Goal: Information Seeking & Learning: Learn about a topic

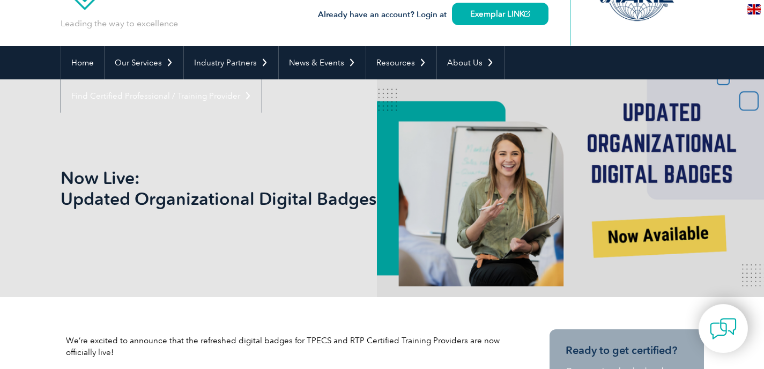
scroll to position [50, 0]
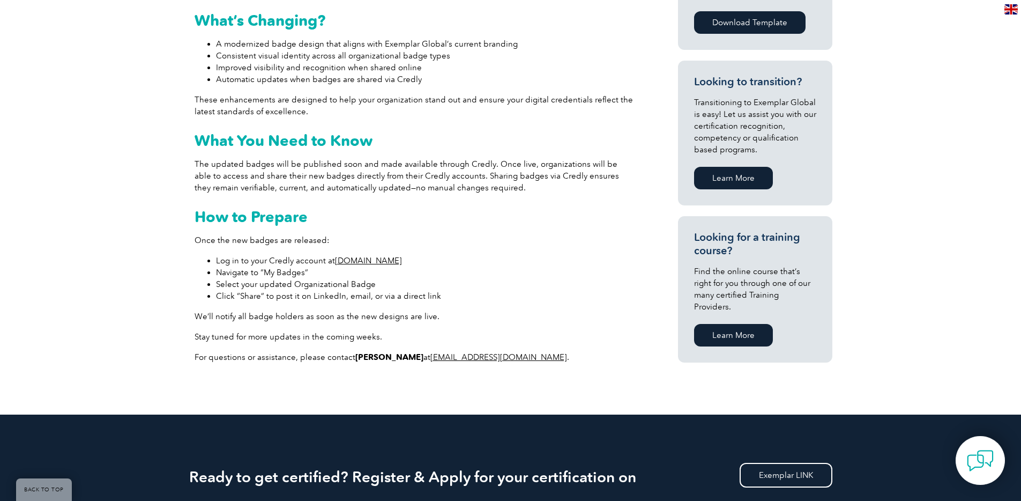
scroll to position [709, 0]
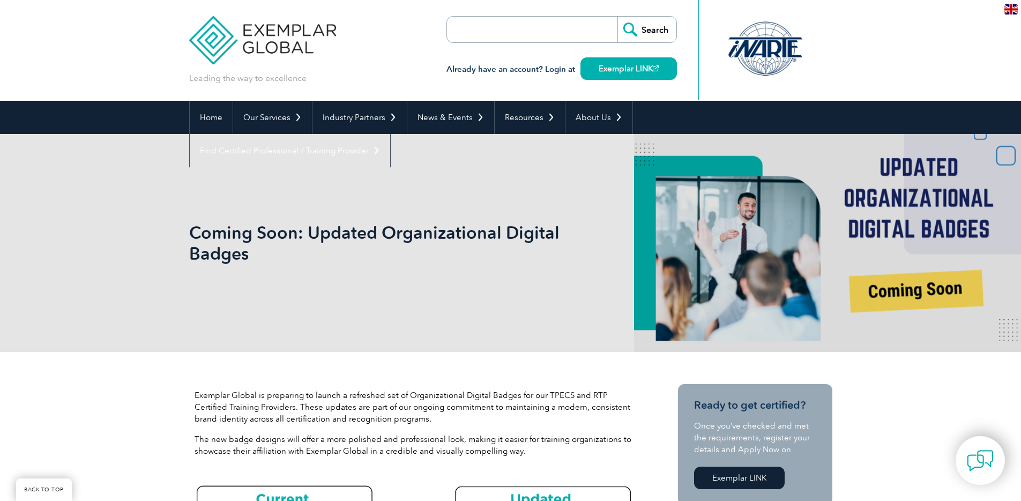
scroll to position [709, 0]
